Goal: Check status: Check status

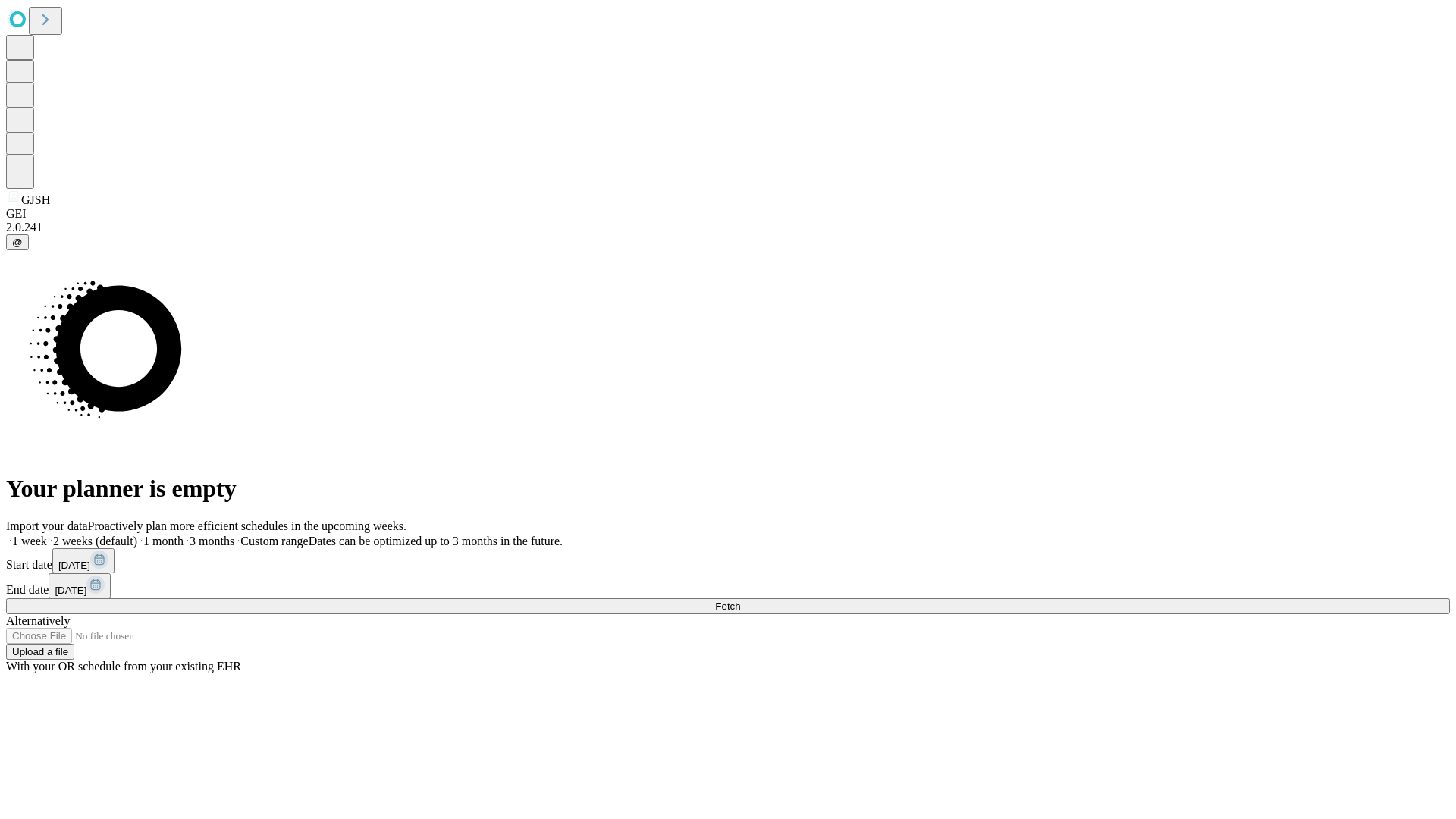
click at [740, 601] on span "Fetch" at bounding box center [728, 607] width 25 height 12
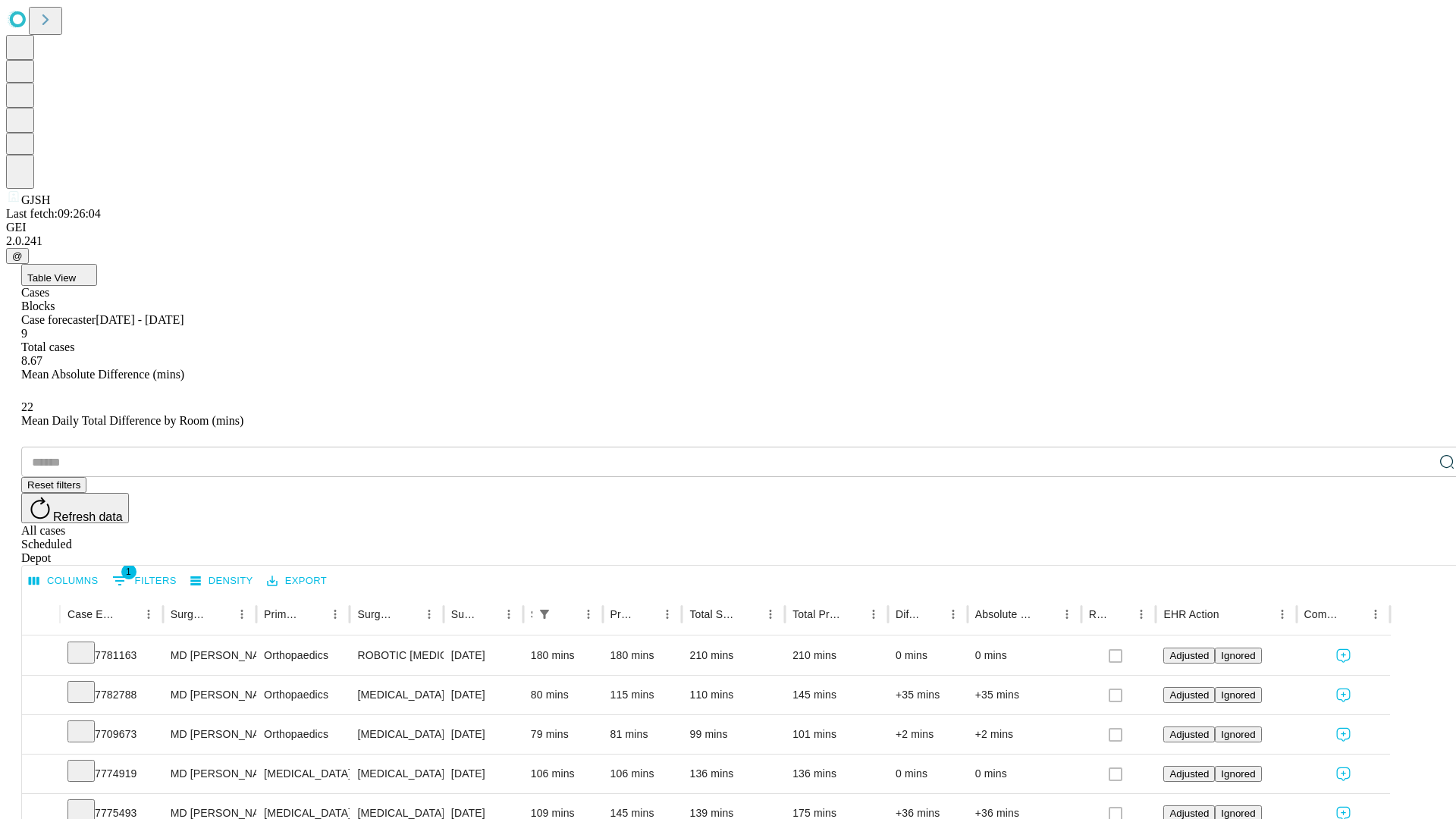
click at [1358, 538] on div "Scheduled" at bounding box center [743, 545] width 1444 height 13
